Goal: Information Seeking & Learning: Learn about a topic

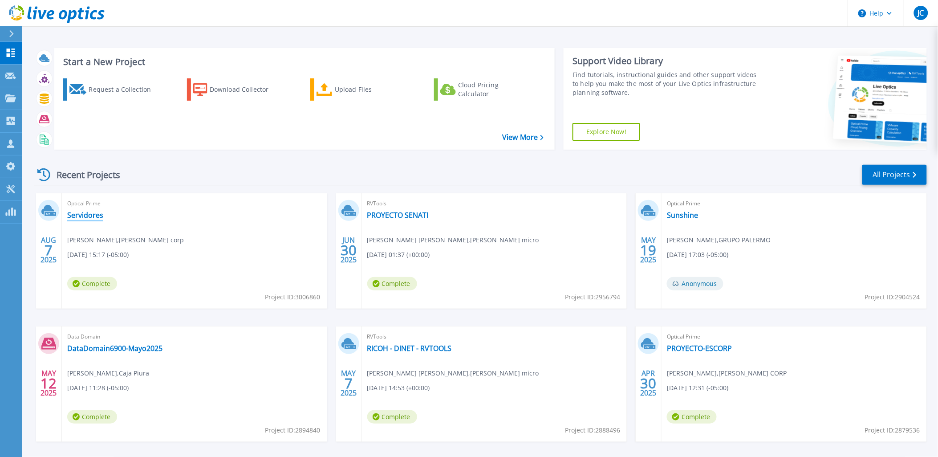
click at [78, 211] on link "Servidores" at bounding box center [85, 215] width 36 height 9
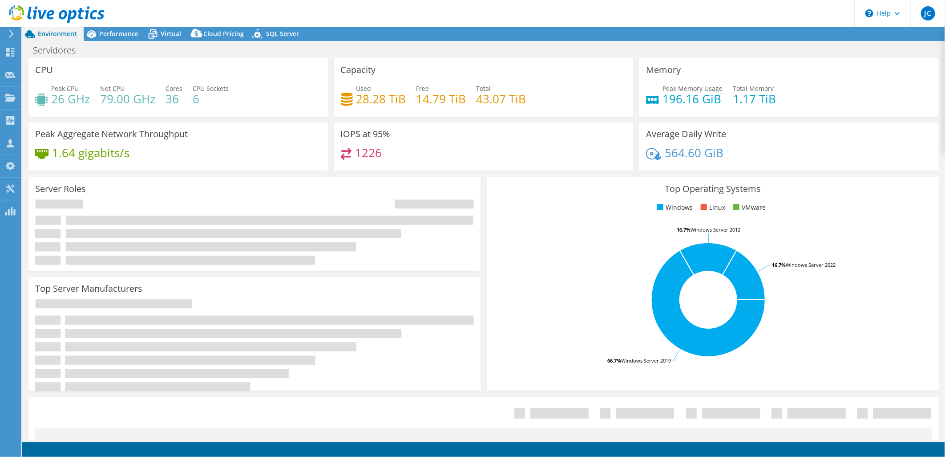
select select "USD"
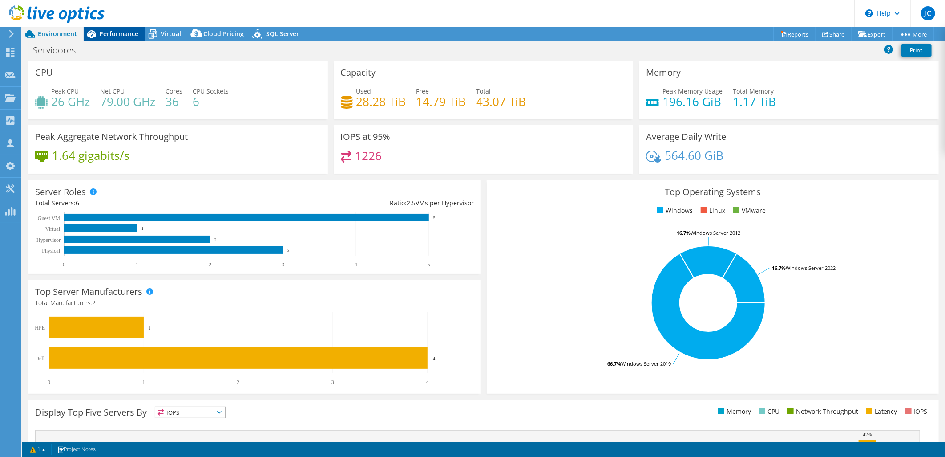
click at [117, 39] on div "Performance" at bounding box center [114, 34] width 61 height 14
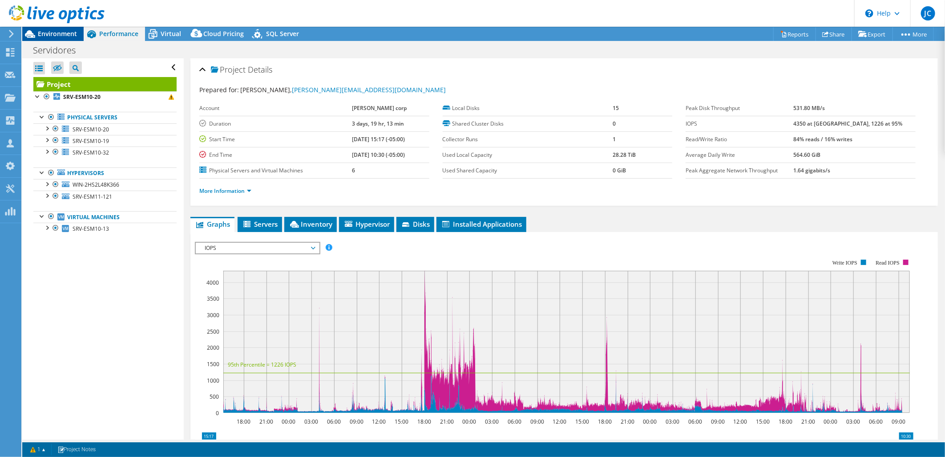
click at [61, 32] on span "Environment" at bounding box center [57, 33] width 39 height 8
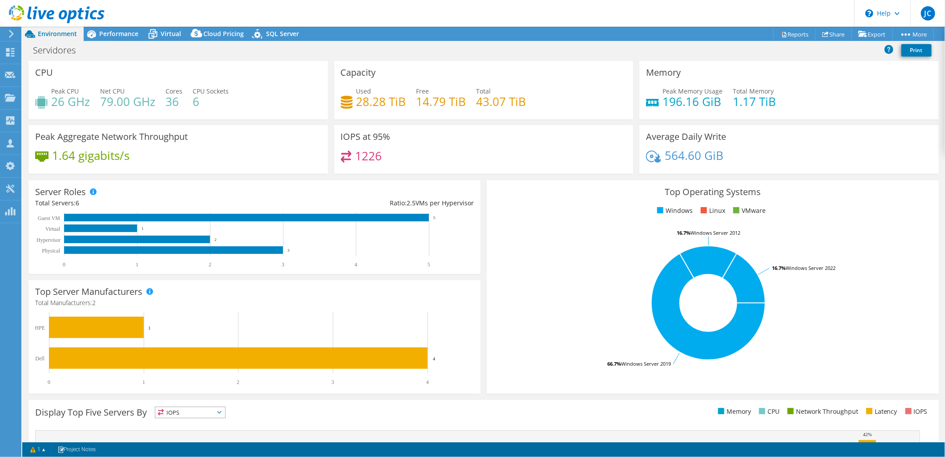
click at [514, 231] on rect at bounding box center [709, 303] width 430 height 156
drag, startPoint x: 385, startPoint y: 201, endPoint x: 471, endPoint y: 203, distance: 85.9
click at [471, 203] on div "Server Roles Physical Servers represent bare metal servers that were targets of…" at bounding box center [254, 226] width 452 height 93
drag, startPoint x: 471, startPoint y: 203, endPoint x: 500, endPoint y: 202, distance: 29.0
click at [500, 202] on div "Top Operating Systems Windows Linux VMware 66.7% Windows Server 2019 16.7% Wind…" at bounding box center [713, 286] width 452 height 213
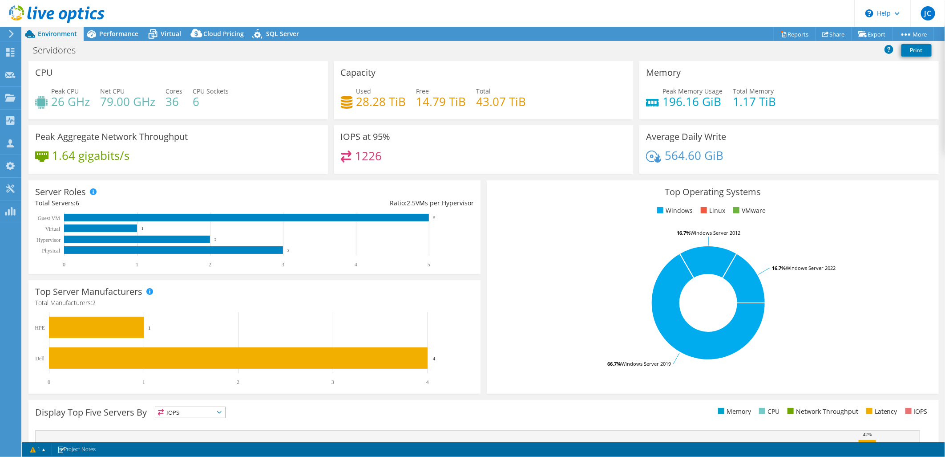
click at [504, 204] on div "Top Operating Systems Windows Linux VMware 66.7% Windows Server 2019 16.7% Wind…" at bounding box center [713, 286] width 452 height 213
drag, startPoint x: 476, startPoint y: 199, endPoint x: 379, endPoint y: 207, distance: 97.8
click at [379, 207] on div "Server Roles Physical Servers represent bare metal servers that were targets of…" at bounding box center [254, 226] width 452 height 93
drag, startPoint x: 379, startPoint y: 207, endPoint x: 385, endPoint y: 204, distance: 6.4
click at [384, 205] on div "Ratio: 2.5 VMs per Hypervisor" at bounding box center [364, 203] width 219 height 10
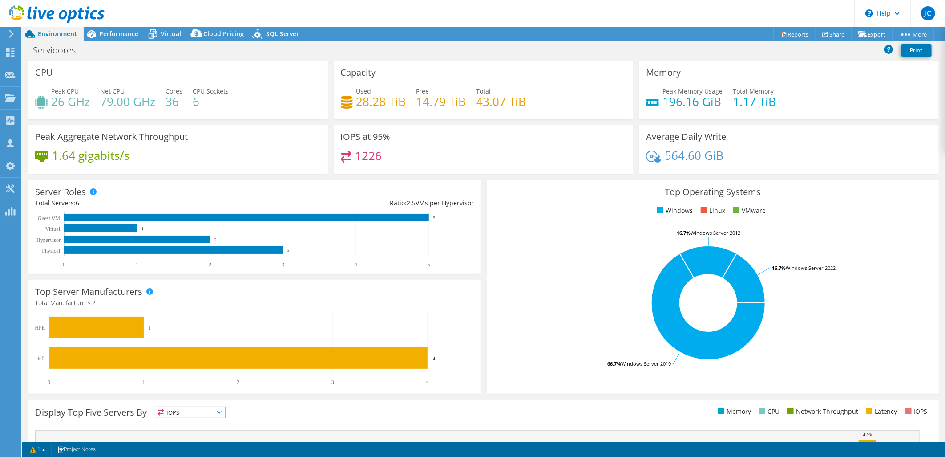
drag, startPoint x: 385, startPoint y: 203, endPoint x: 473, endPoint y: 199, distance: 87.3
click at [473, 199] on div "Server Roles Physical Servers represent bare metal servers that were targets of…" at bounding box center [254, 226] width 452 height 93
drag, startPoint x: 473, startPoint y: 199, endPoint x: 515, endPoint y: 205, distance: 42.2
click at [515, 206] on ul "Windows Linux VMware" at bounding box center [713, 211] width 439 height 10
